Goal: Task Accomplishment & Management: Use online tool/utility

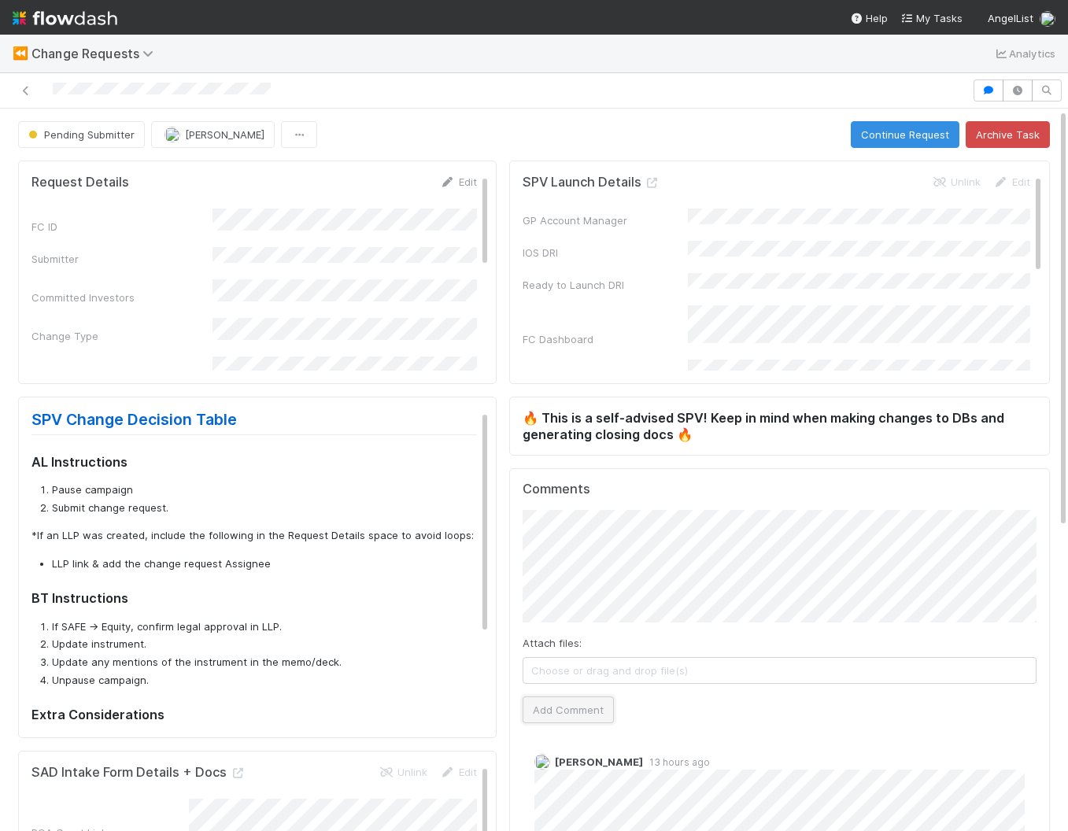
click at [577, 705] on button "Add Comment" at bounding box center [567, 709] width 91 height 27
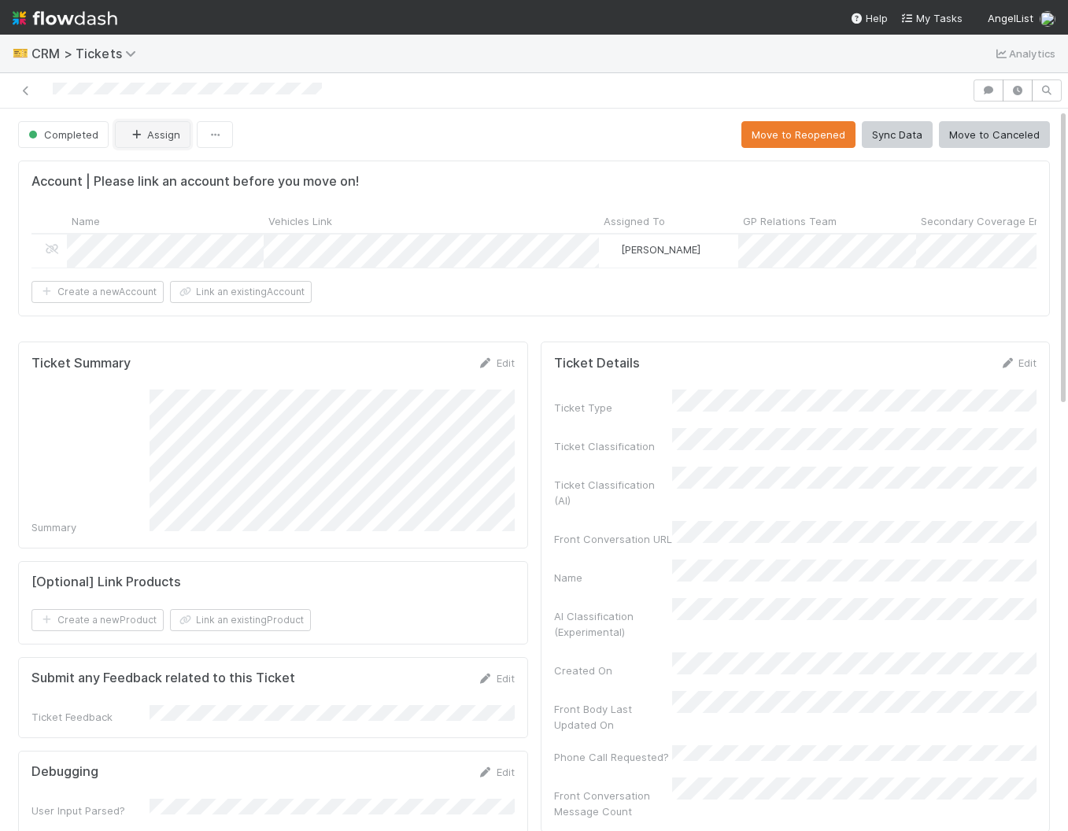
click at [170, 135] on button "Assign" at bounding box center [153, 134] width 76 height 27
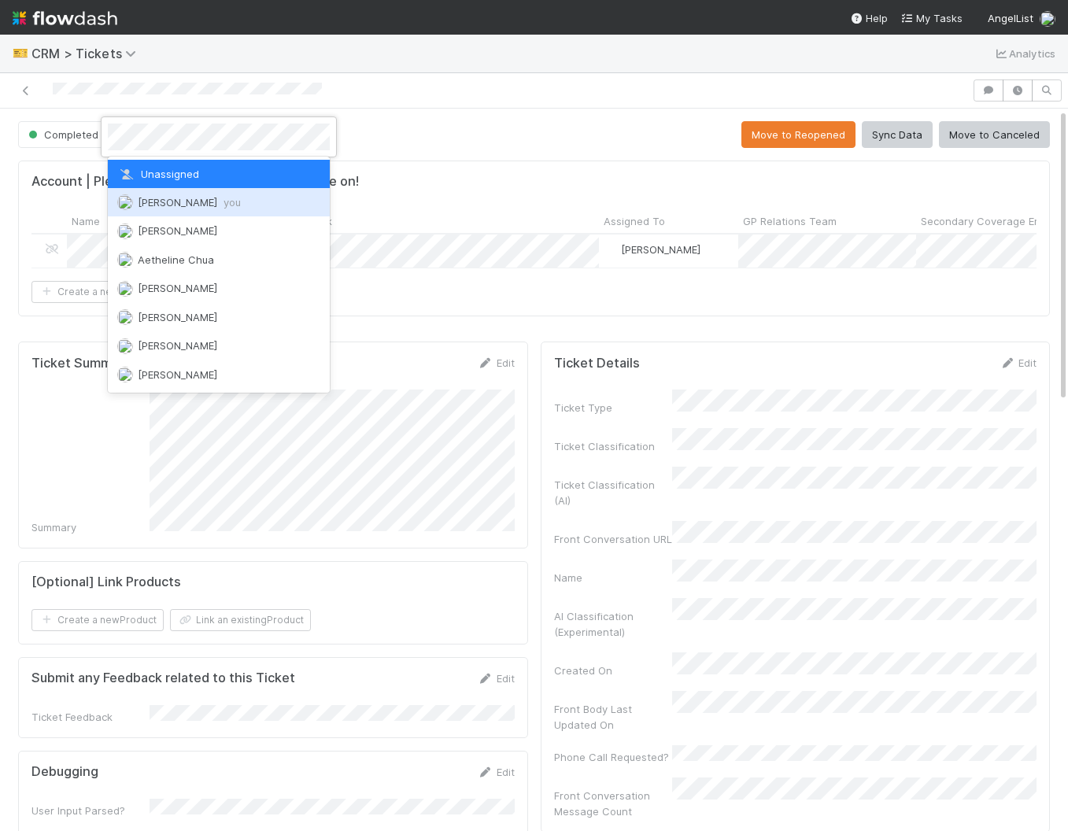
click at [223, 204] on span "you" at bounding box center [231, 202] width 17 height 13
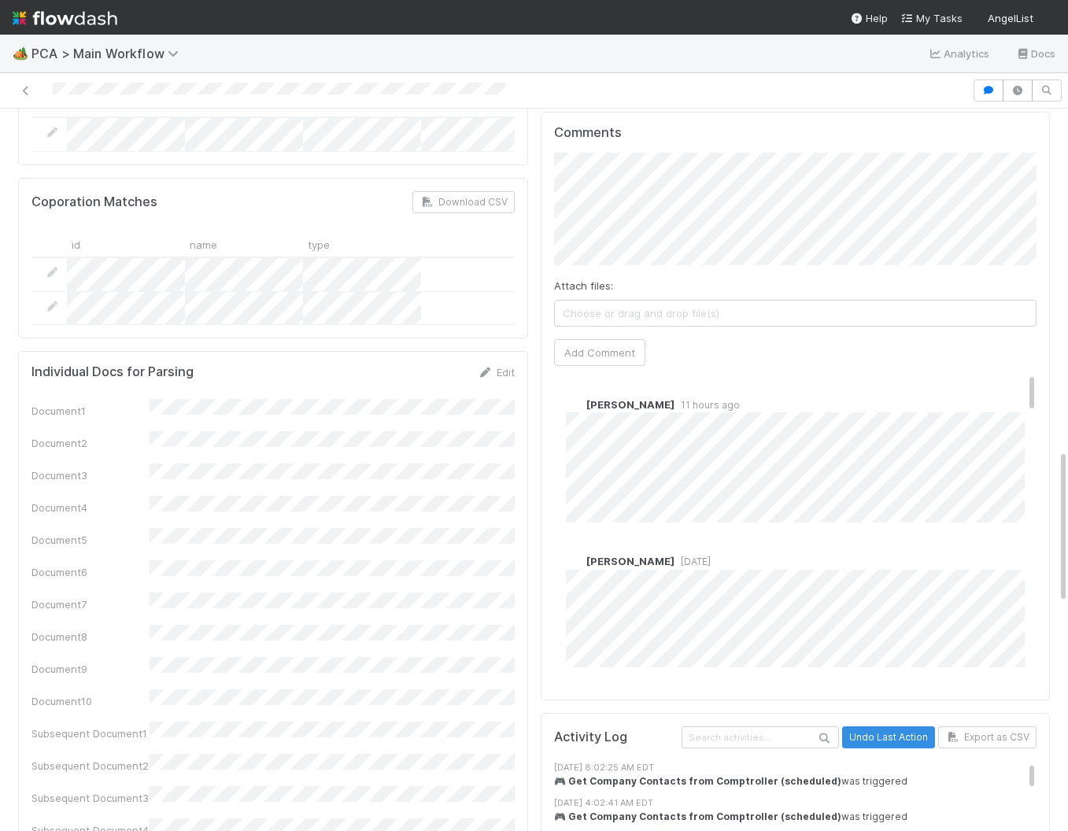
scroll to position [1586, 0]
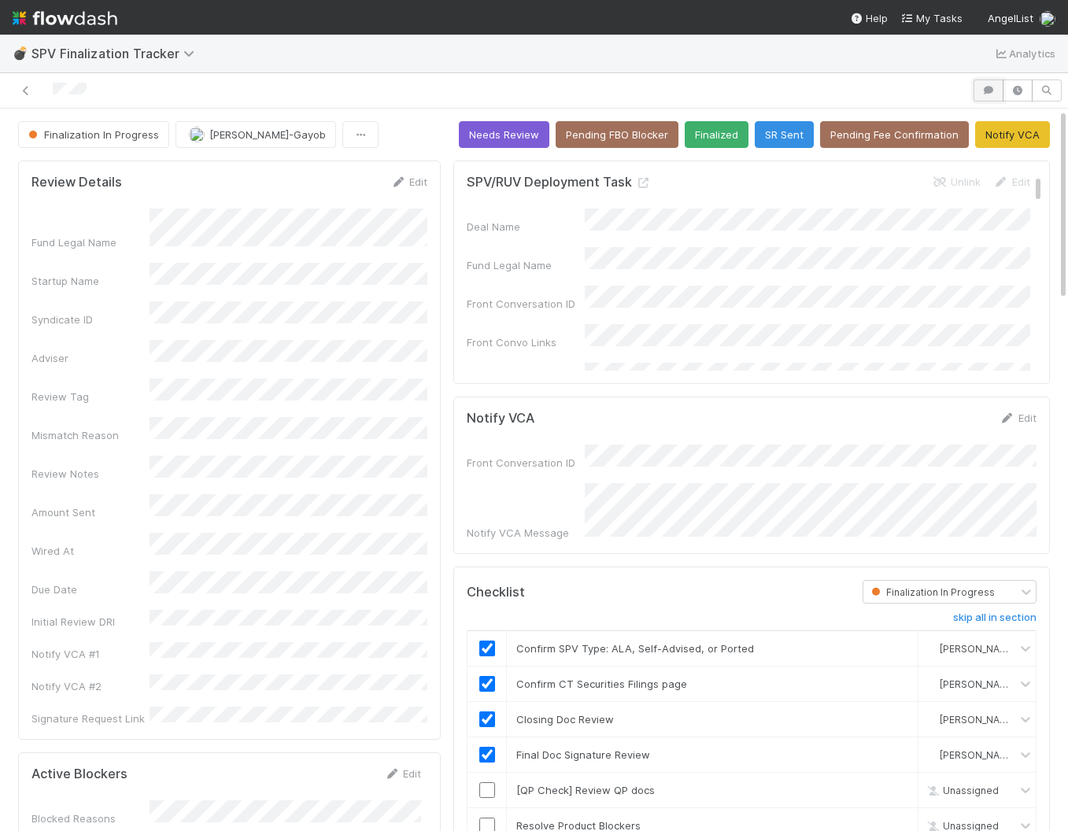
click at [985, 89] on icon "button" at bounding box center [988, 90] width 16 height 9
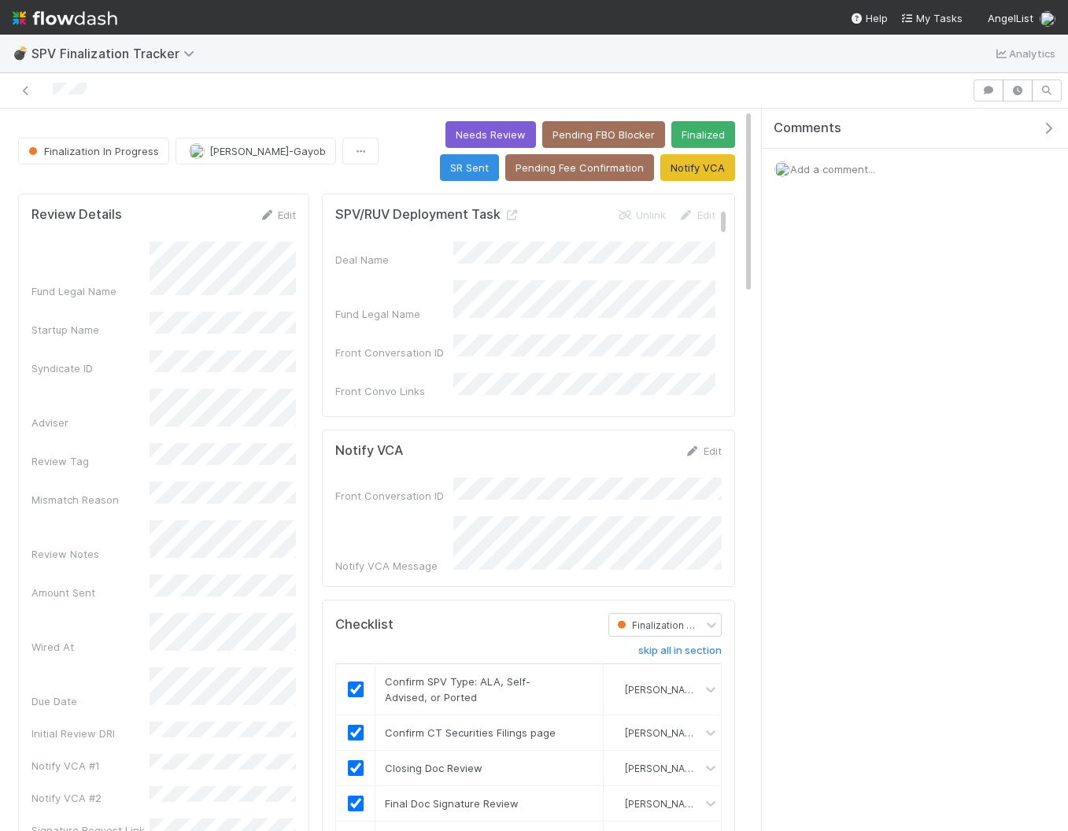
click at [839, 170] on span "Add a comment..." at bounding box center [832, 169] width 85 height 13
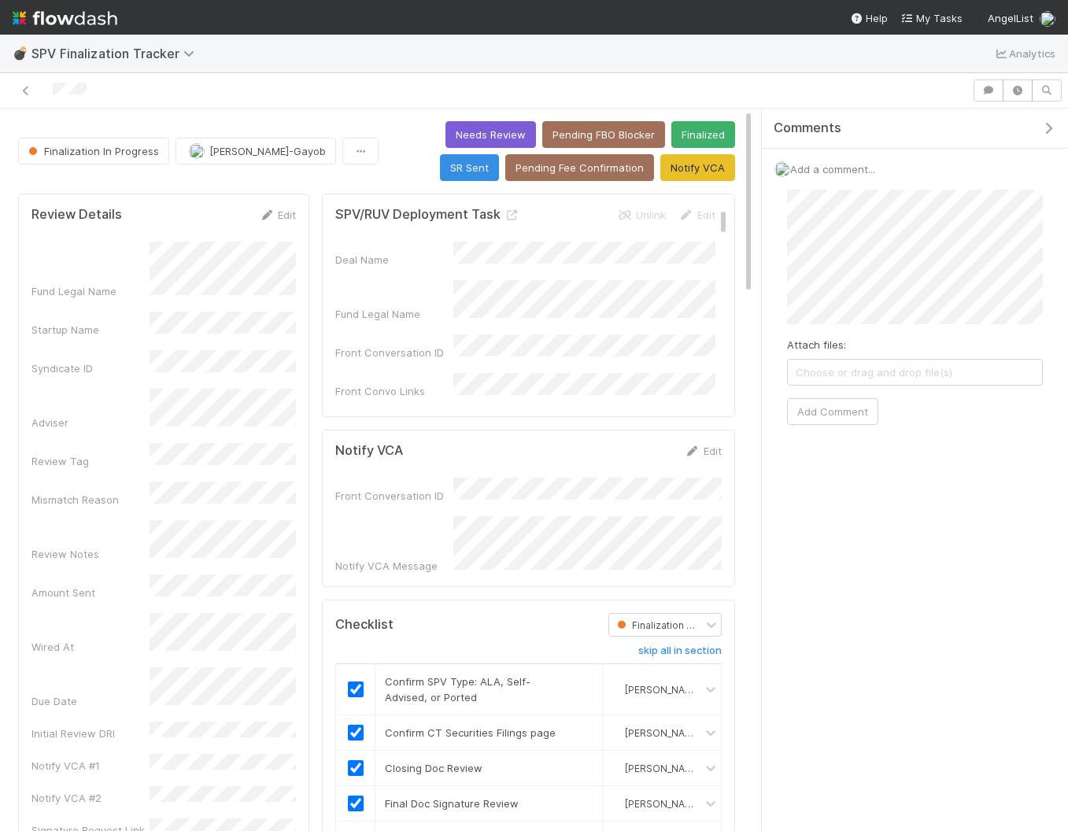
click at [872, 485] on div "Comments Add a comment... Attach files: Choose or drag and drop file(s) Add Com…" at bounding box center [915, 319] width 306 height 420
click at [829, 419] on button "Add Comment" at bounding box center [832, 411] width 91 height 27
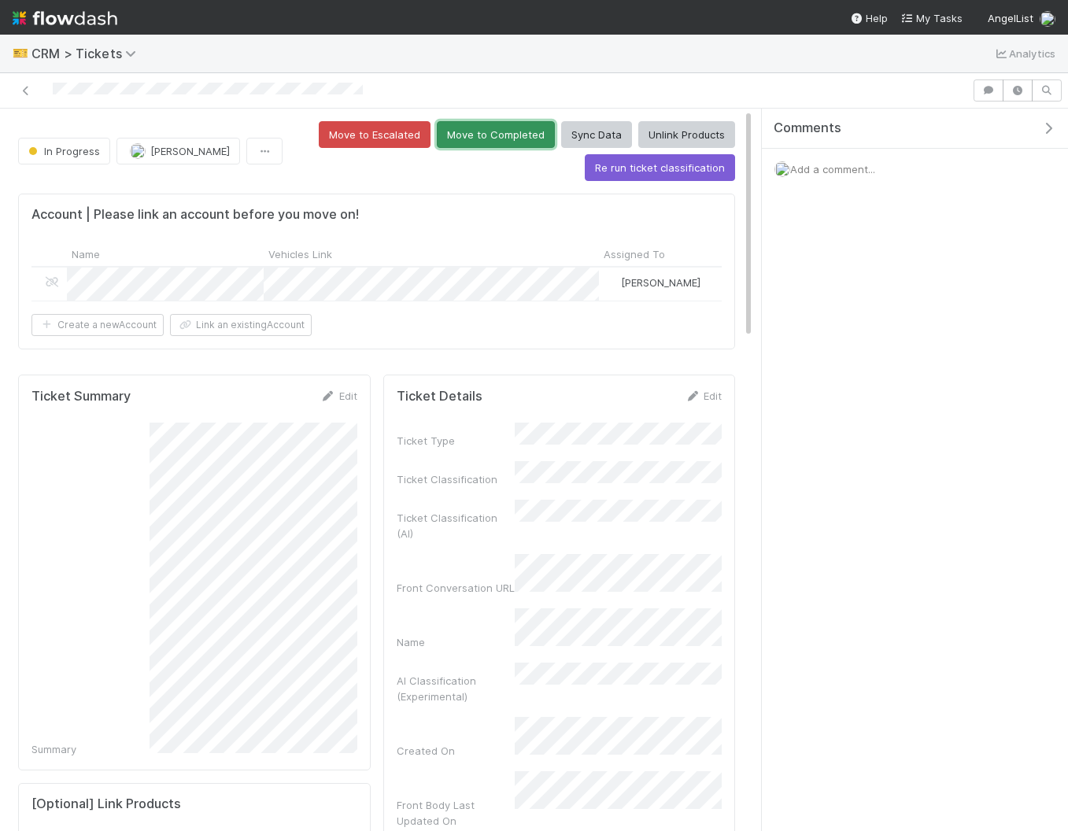
click at [464, 135] on button "Move to Completed" at bounding box center [496, 134] width 118 height 27
click at [482, 139] on button "Move to Completed" at bounding box center [496, 134] width 118 height 27
drag, startPoint x: 499, startPoint y: 131, endPoint x: 469, endPoint y: 146, distance: 33.4
click at [498, 131] on button "Move to Completed" at bounding box center [496, 134] width 118 height 27
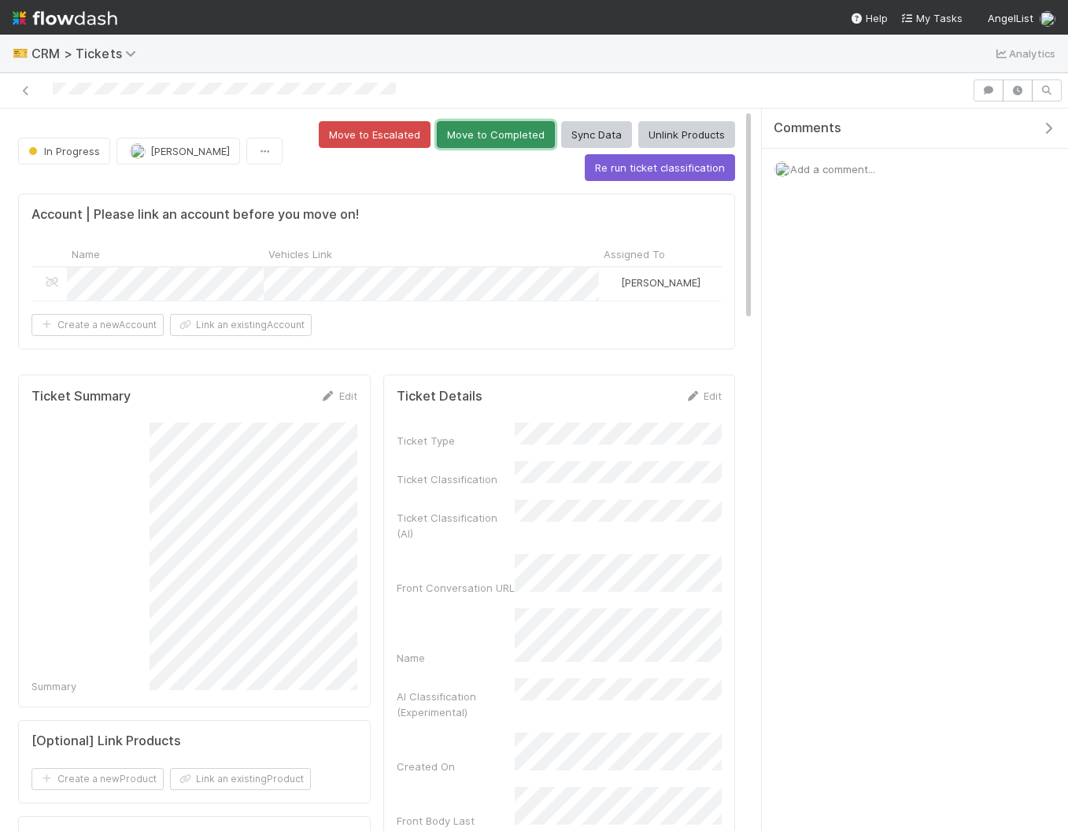
click at [544, 131] on button "Move to Completed" at bounding box center [496, 134] width 118 height 27
